Goal: Transaction & Acquisition: Purchase product/service

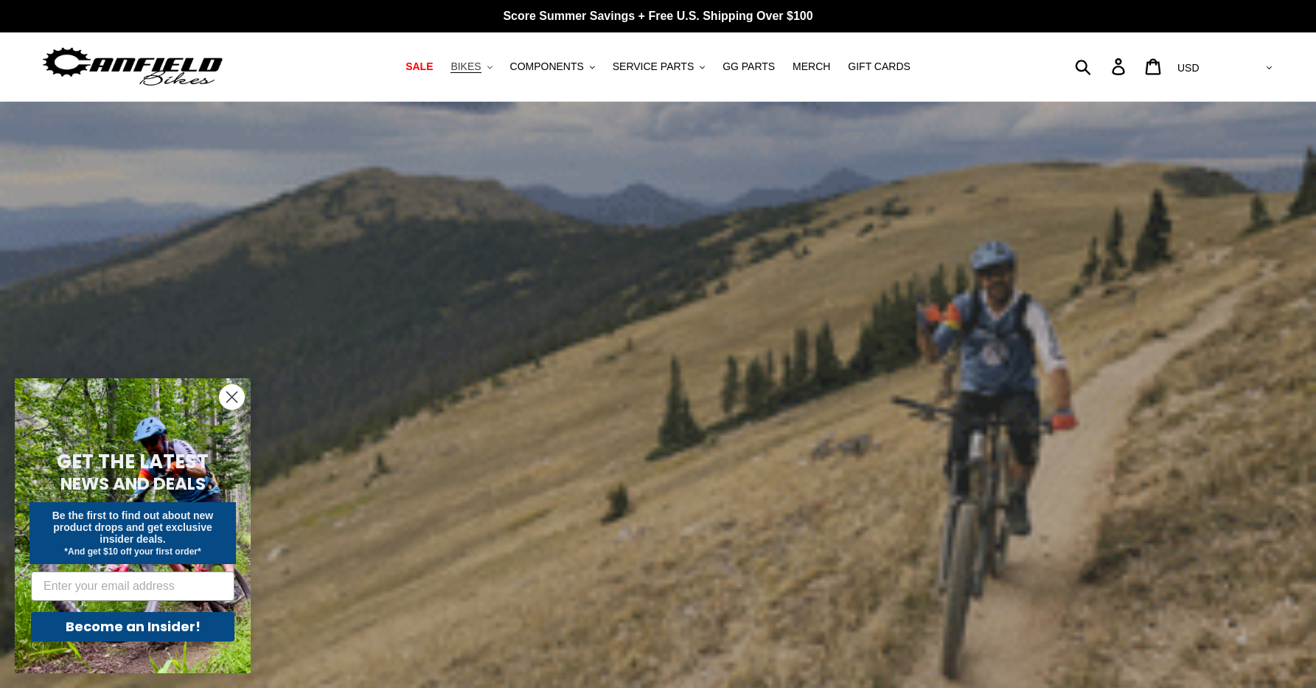
click at [477, 69] on span "BIKES" at bounding box center [465, 66] width 30 height 13
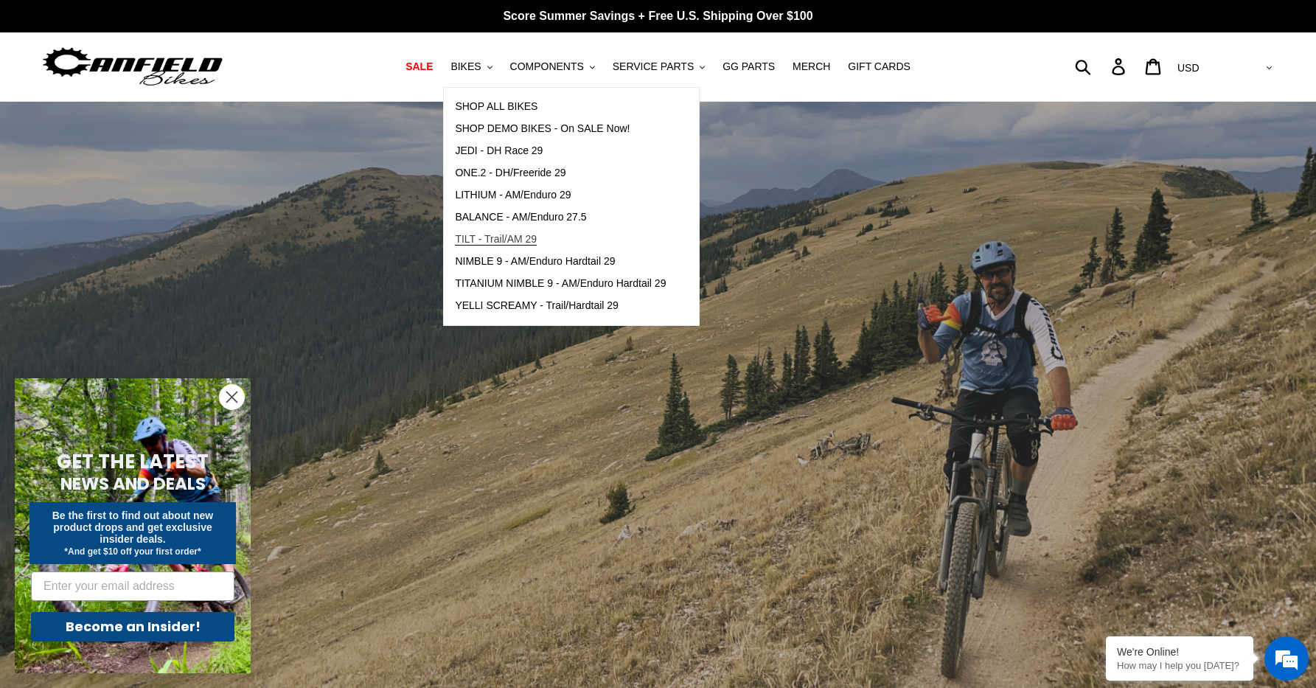
click at [637, 237] on link "TILT - Trail/AM 29" at bounding box center [560, 239] width 233 height 22
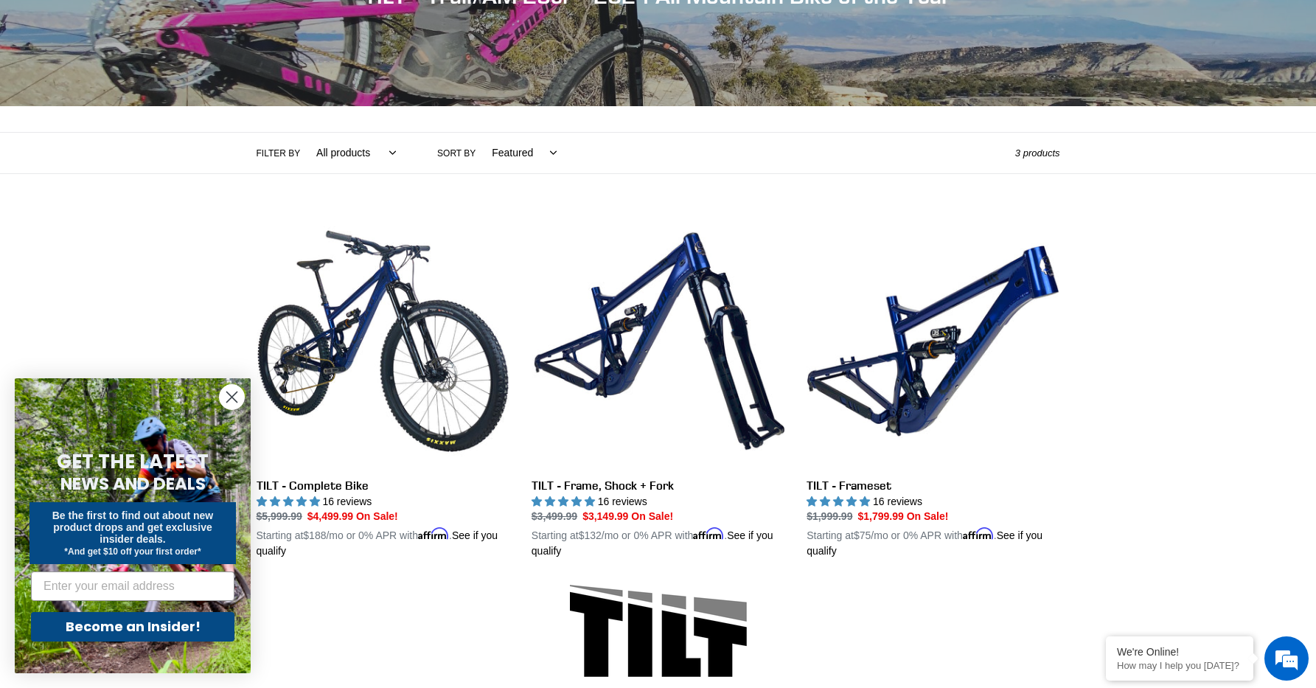
scroll to position [165, 0]
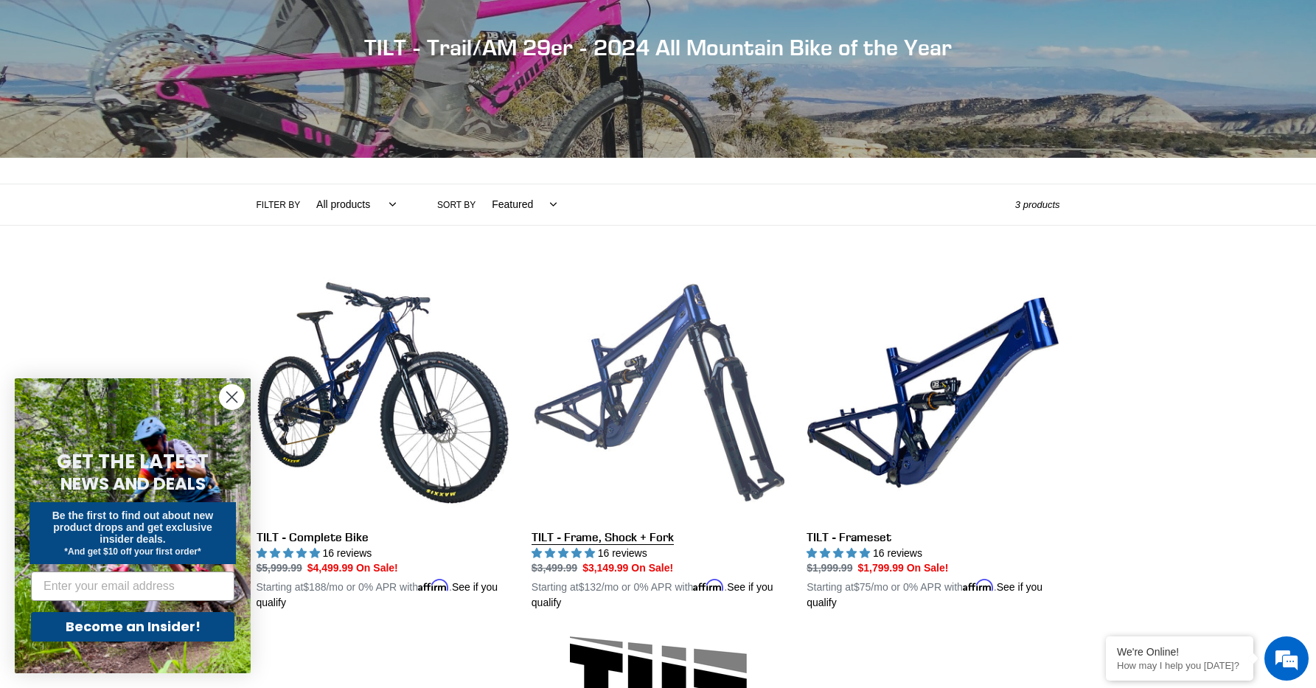
click at [556, 395] on link "TILT - Frame, Shock + Fork" at bounding box center [657, 438] width 253 height 345
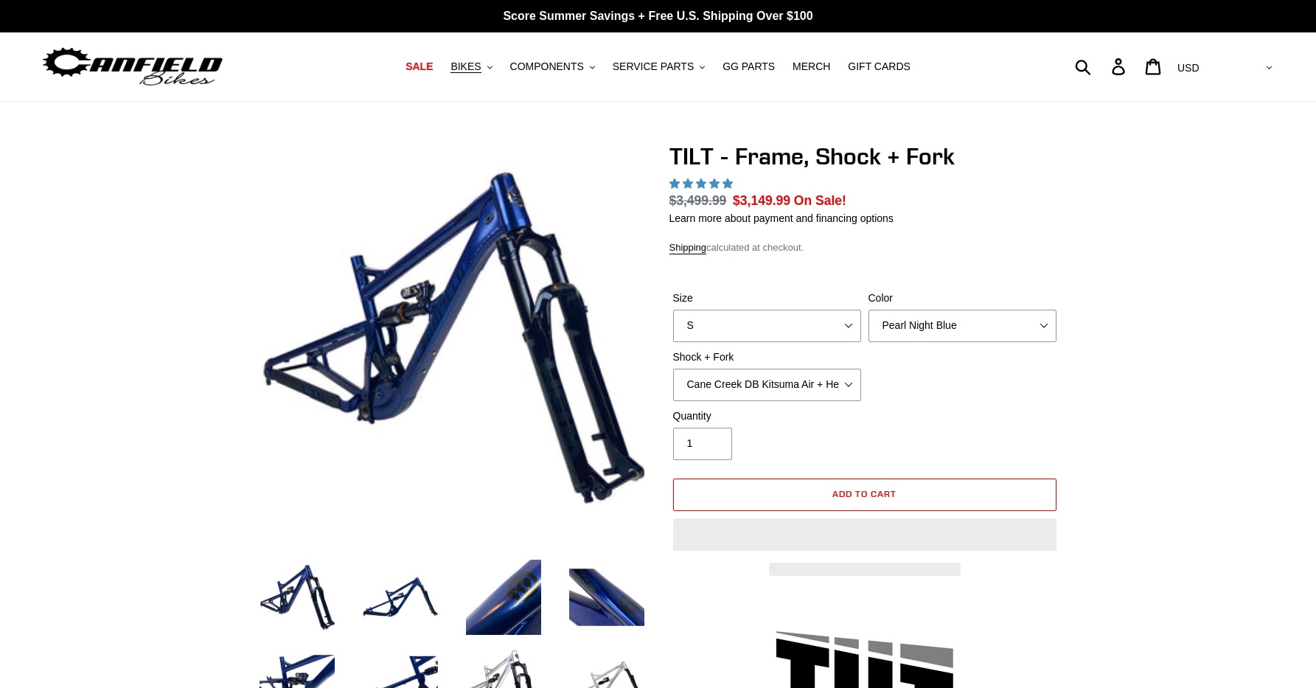
select select "highest-rating"
